Goal: Navigation & Orientation: Find specific page/section

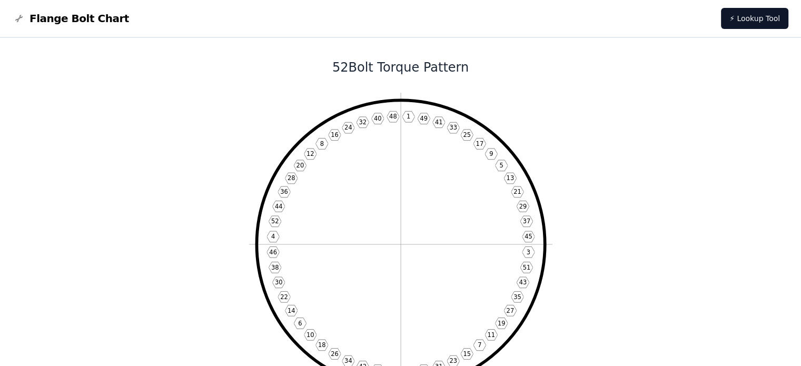
click at [365, 174] on icon "1 49 41 33 25 17 9 5 13 21 29 37 45 3 51 43 35 27 19 11 7 15 23 31 39 47 2 50 4…" at bounding box center [400, 244] width 303 height 303
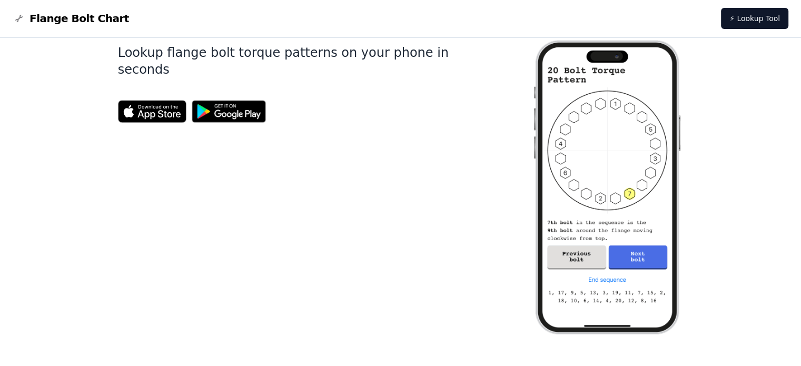
scroll to position [474, 0]
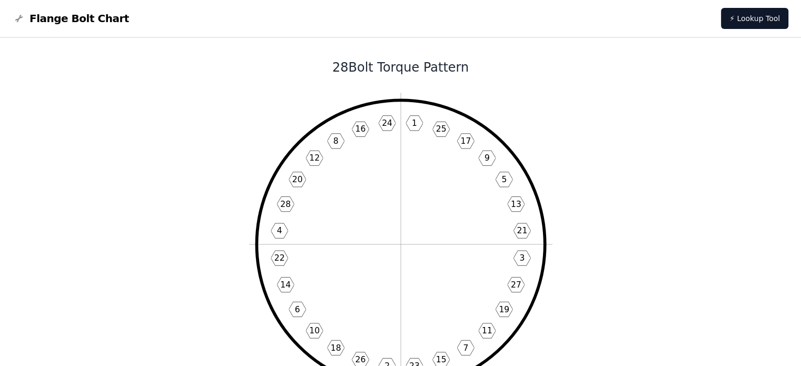
click at [755, 19] on link "⚡ Lookup Tool" at bounding box center [754, 18] width 67 height 21
